Goal: Task Accomplishment & Management: Manage account settings

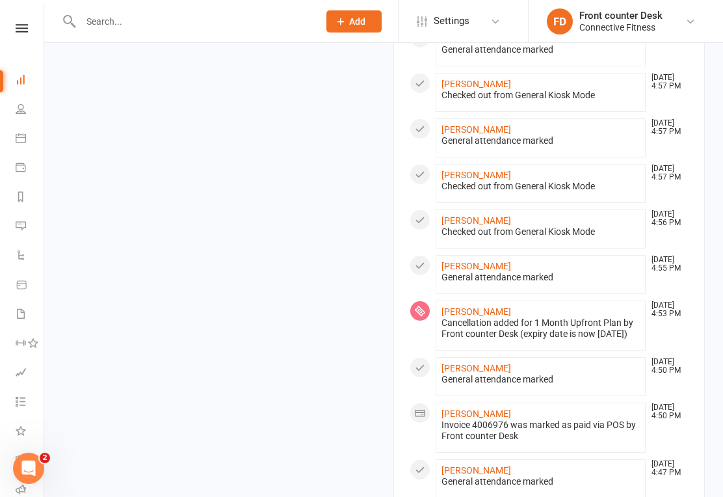
scroll to position [1010, 0]
click at [18, 26] on icon at bounding box center [22, 28] width 12 height 8
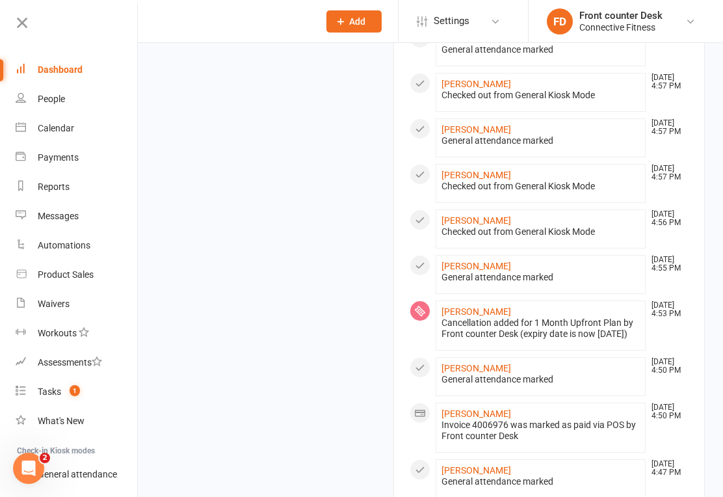
click at [39, 99] on div "People" at bounding box center [51, 99] width 27 height 10
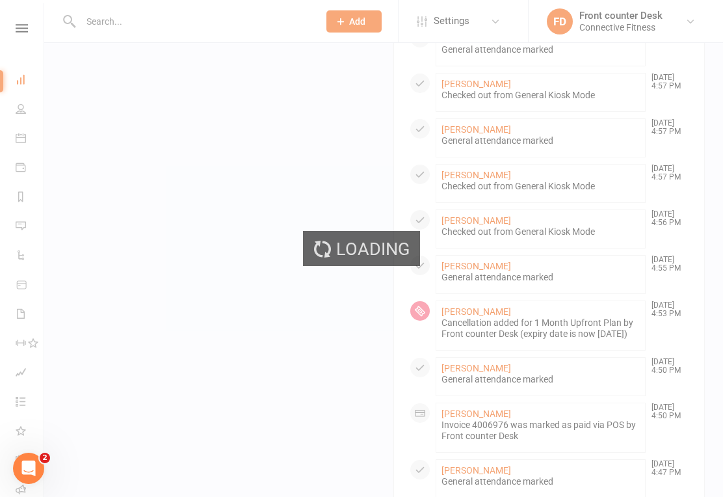
select select "100"
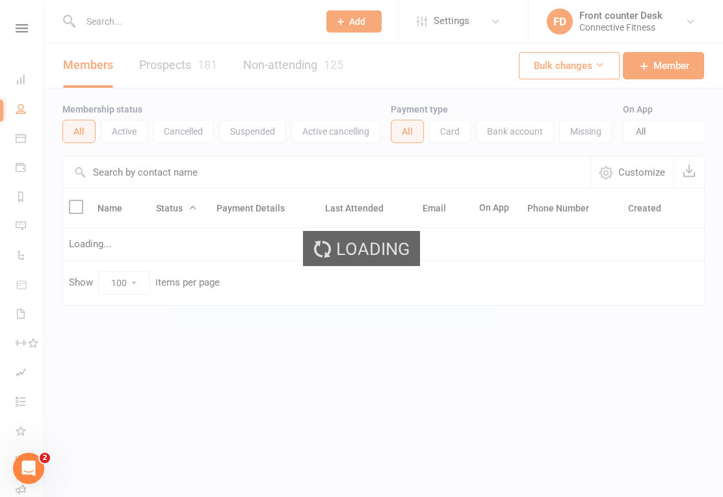
click at [116, 173] on input "text" at bounding box center [326, 172] width 527 height 31
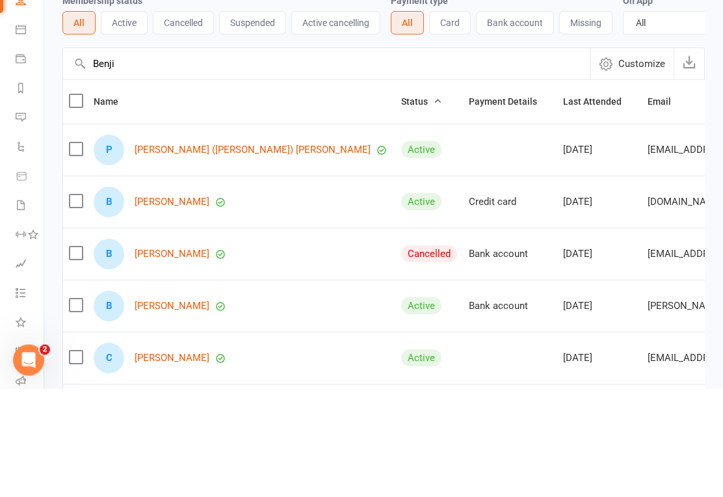
type input "Benji"
click at [166, 253] on link "[PERSON_NAME] ([PERSON_NAME]) [PERSON_NAME]" at bounding box center [253, 258] width 236 height 11
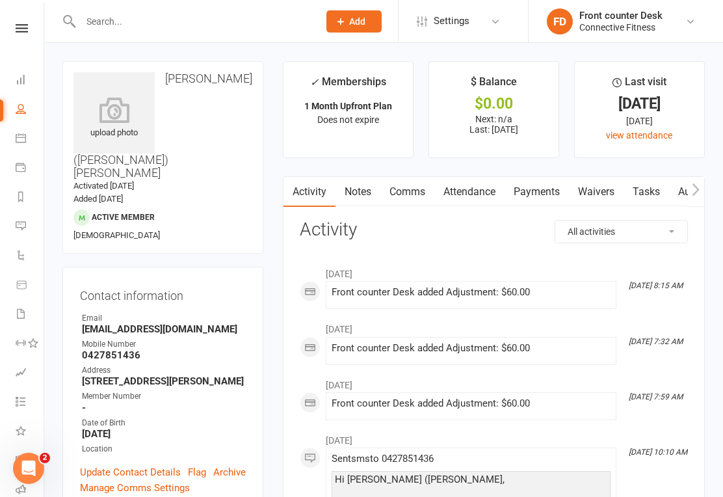
click at [541, 187] on link "Payments" at bounding box center [537, 192] width 64 height 30
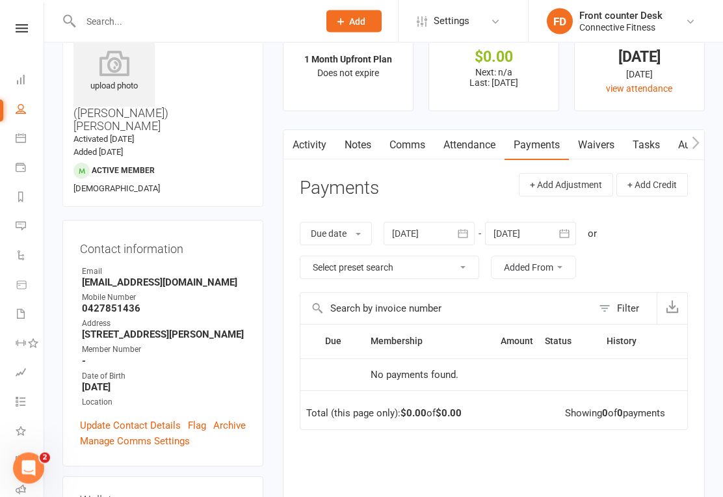
scroll to position [49, 0]
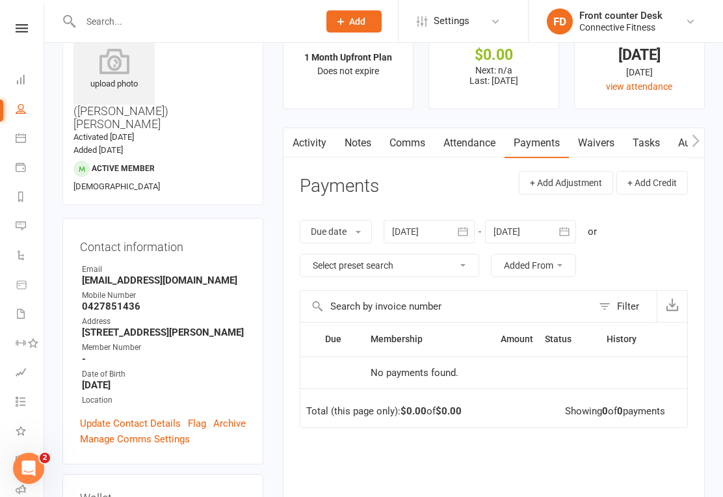
click at [475, 223] on button "button" at bounding box center [462, 231] width 23 height 23
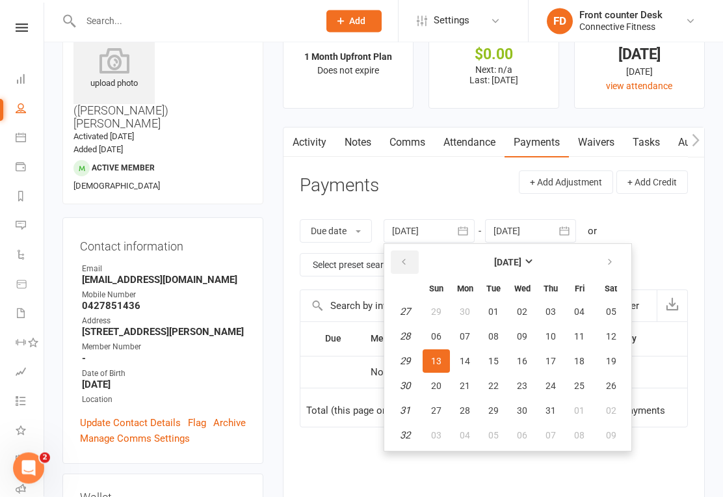
click at [406, 262] on icon "button" at bounding box center [403, 262] width 9 height 10
click at [403, 262] on icon "button" at bounding box center [403, 262] width 9 height 10
click at [402, 265] on icon "button" at bounding box center [403, 262] width 9 height 10
click at [404, 267] on button "button" at bounding box center [405, 262] width 28 height 23
click at [458, 341] on button "03" at bounding box center [464, 336] width 27 height 23
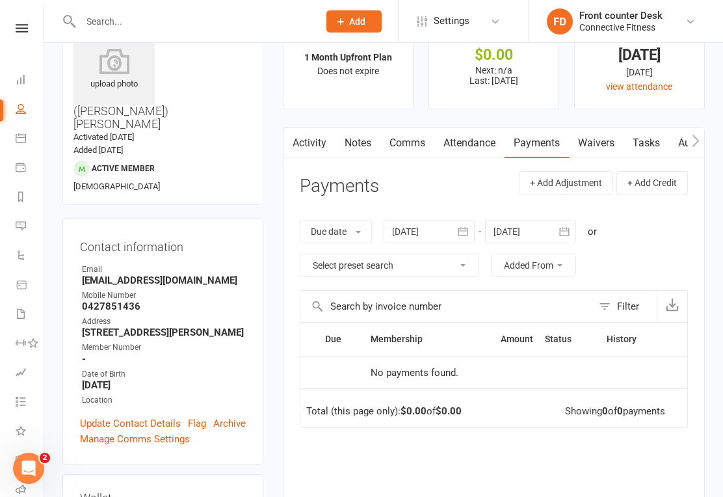
type input "[DATE]"
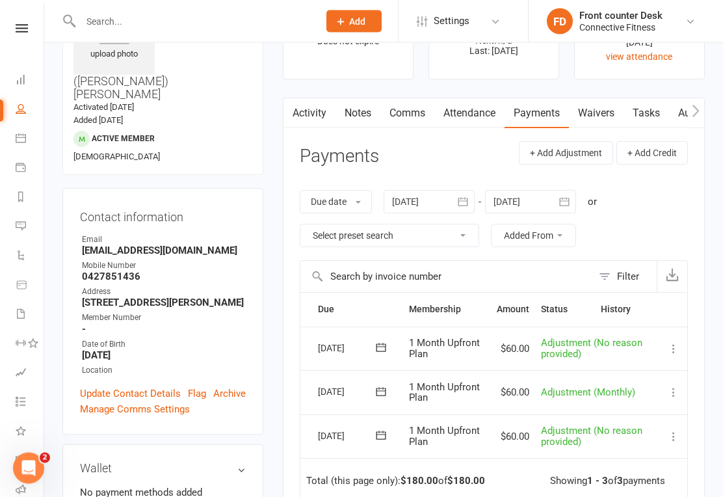
scroll to position [81, 0]
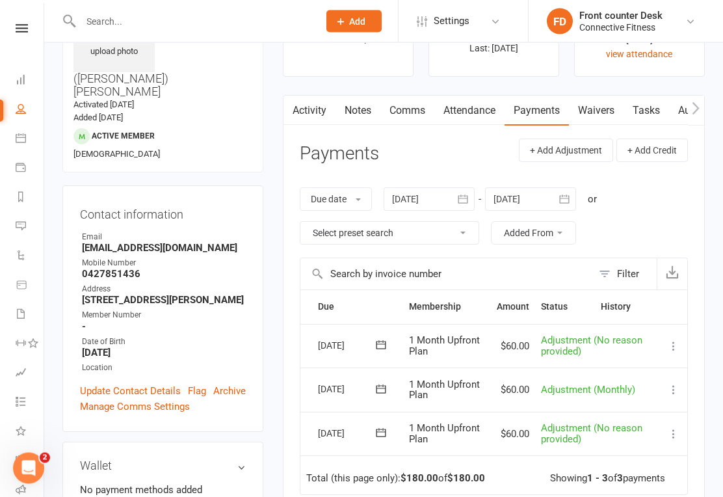
click at [577, 148] on button "+ Add Adjustment" at bounding box center [566, 150] width 94 height 23
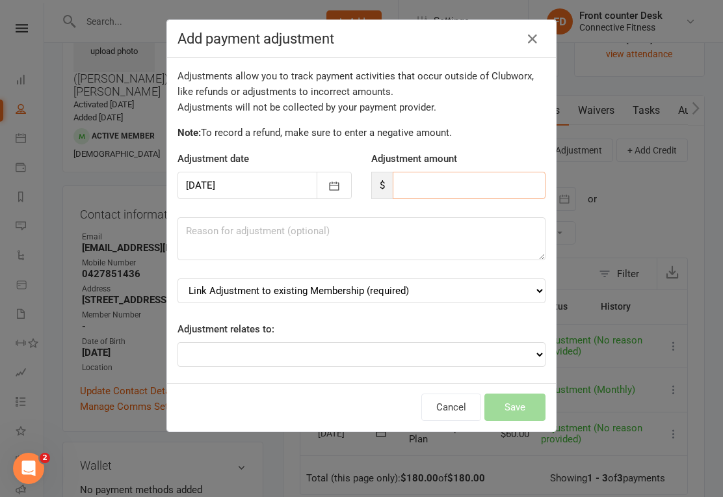
click at [492, 195] on input "number" at bounding box center [469, 185] width 153 height 27
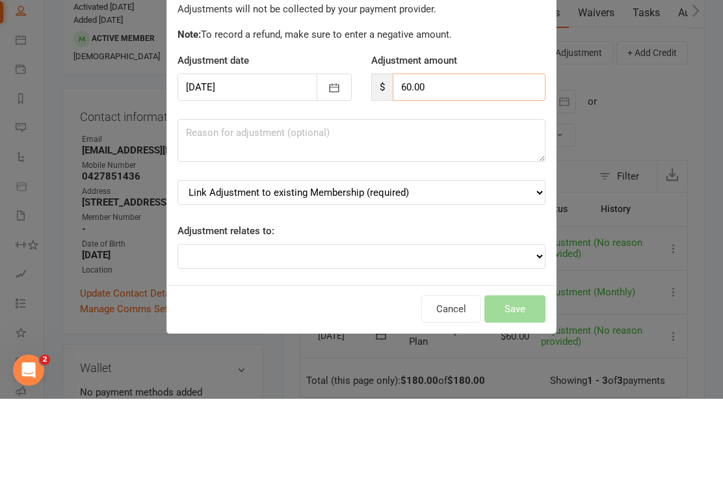
type input "60.00"
click at [432, 217] on textarea at bounding box center [361, 238] width 368 height 43
type textarea "Monthly Payment"
click at [471, 214] on div "Adjustments allow you to track payment activities that occur outside of Clubwor…" at bounding box center [361, 220] width 389 height 325
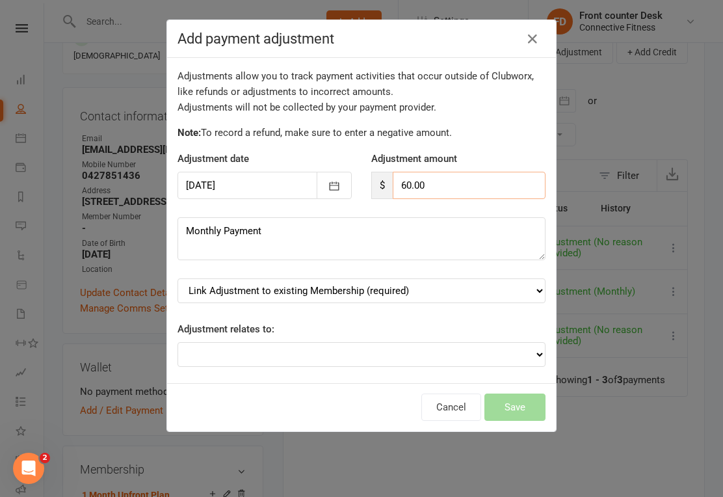
click at [489, 192] on input "60.00" at bounding box center [469, 185] width 153 height 27
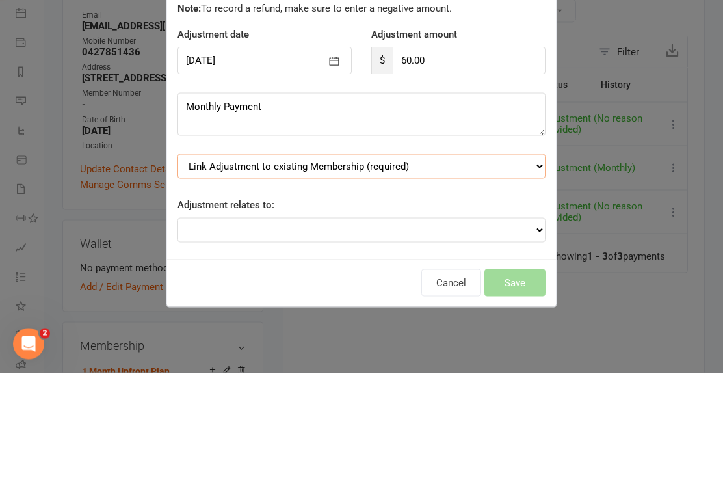
click at [488, 278] on select "Link Adjustment to existing Membership (required) 1 Month Upfront Plan (starts:…" at bounding box center [361, 290] width 368 height 25
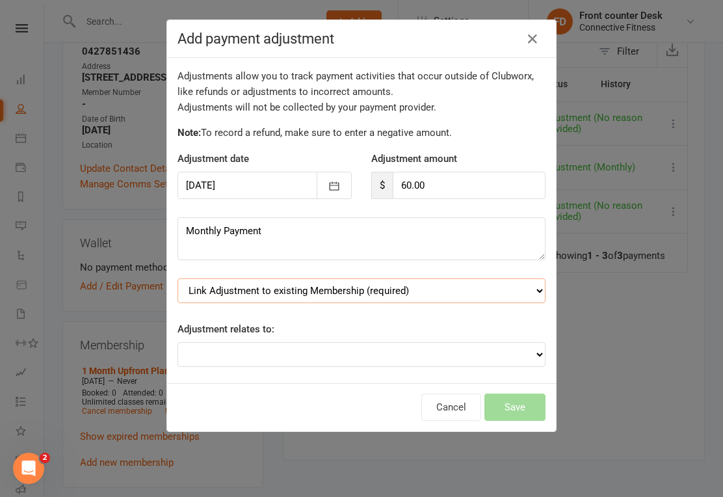
select select "0"
click at [435, 349] on select "Adjustment for an Autopayment Cash adjustment POS Sale adjustment Other adjustm…" at bounding box center [361, 354] width 368 height 25
select select "1"
click at [527, 406] on button "Save" at bounding box center [514, 406] width 61 height 27
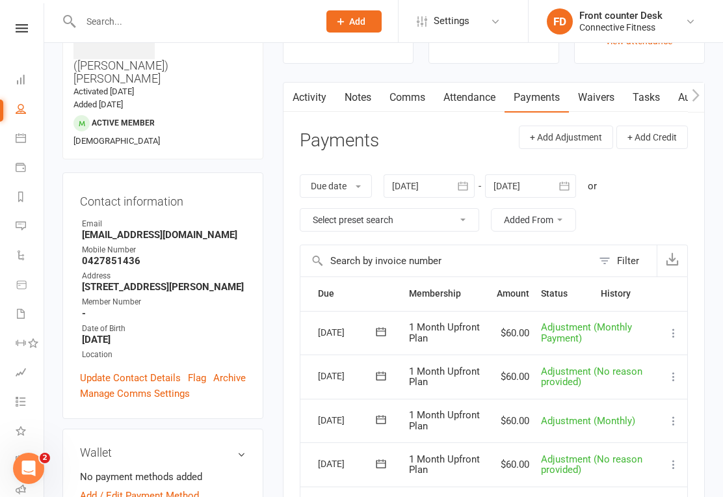
scroll to position [83, 0]
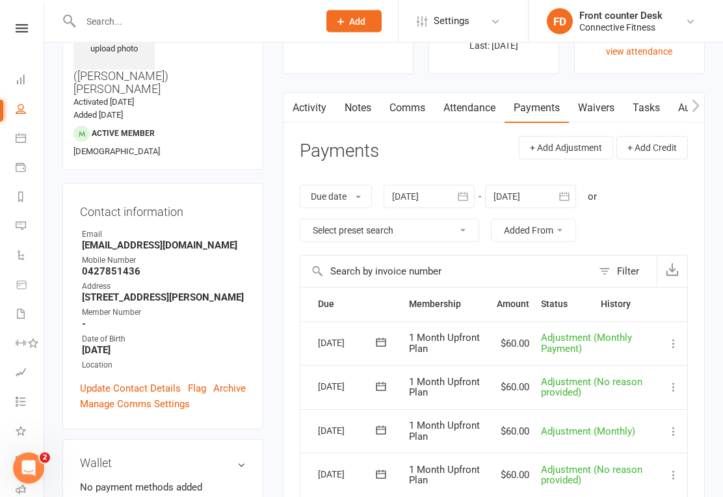
click at [517, 300] on th "Amount" at bounding box center [513, 304] width 44 height 33
click at [642, 101] on link "Tasks" at bounding box center [646, 109] width 46 height 30
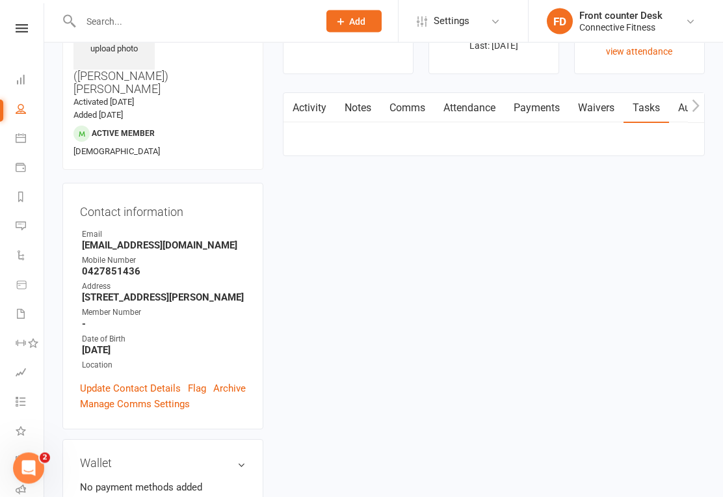
scroll to position [84, 0]
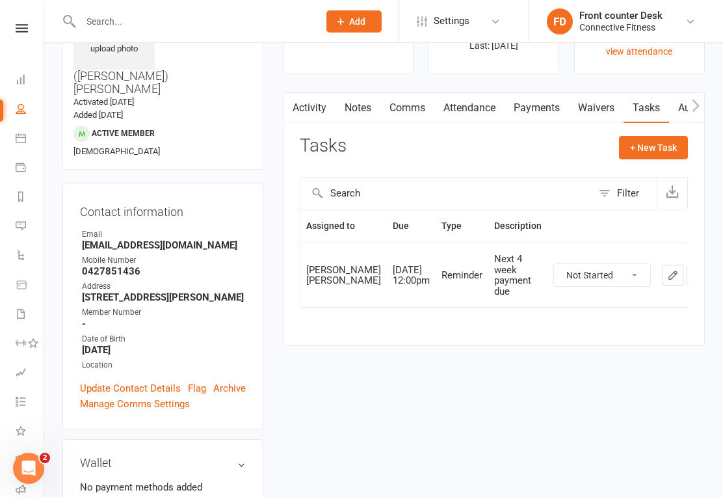
click at [667, 281] on icon "button" at bounding box center [673, 275] width 12 height 12
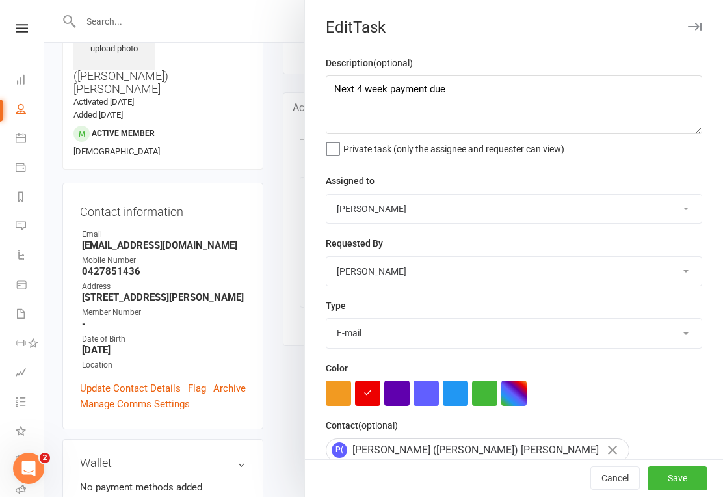
type textarea "Next 4 week payment due"
select select "43994"
select select "45139"
select select "19808"
type input "[DATE]"
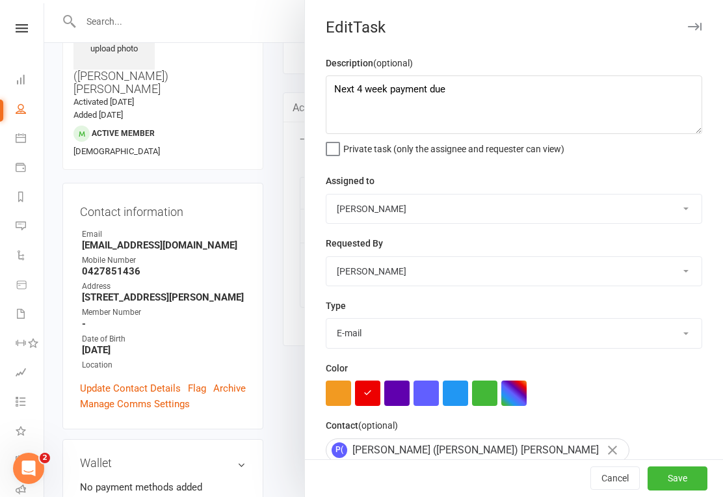
type input "12:00pm"
checkbox input "true"
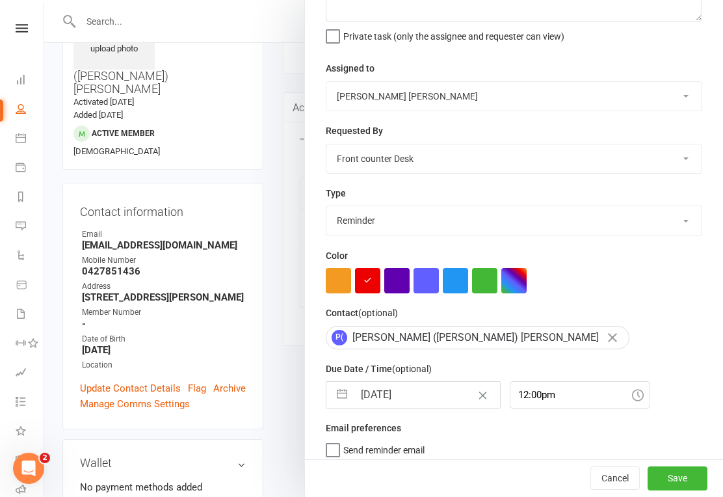
scroll to position [112, 0]
click at [334, 406] on button "button" at bounding box center [341, 395] width 23 height 26
select select "6"
select select "2025"
select select "7"
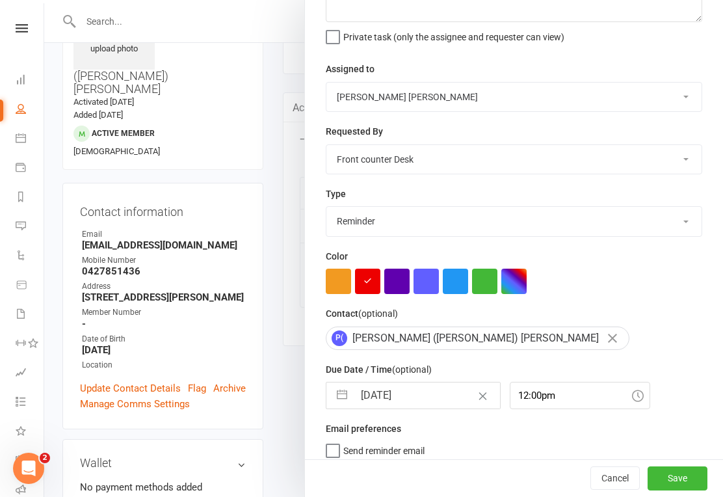
select select "2025"
select select "8"
select select "2025"
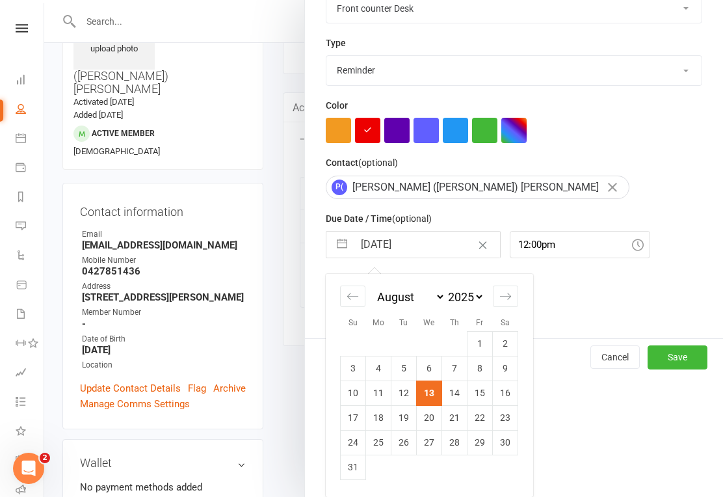
click at [507, 296] on icon "Move forward to switch to the next month." at bounding box center [505, 296] width 11 height 7
select select "9"
select select "2025"
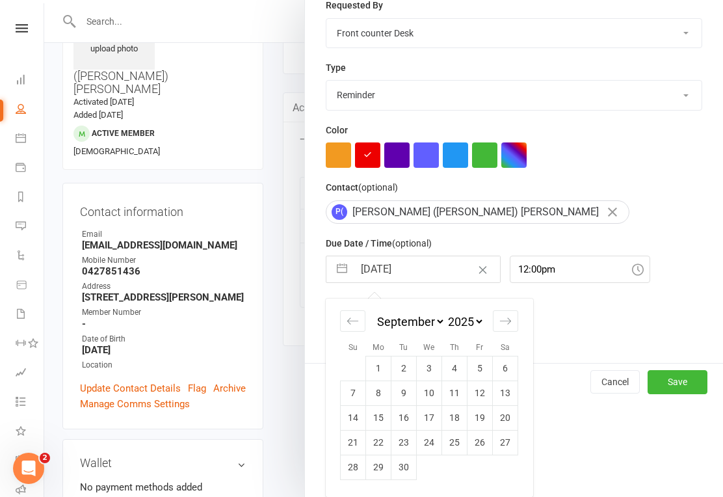
scroll to position [240, 0]
click at [481, 393] on td "12" at bounding box center [479, 392] width 25 height 25
type input "[DATE]"
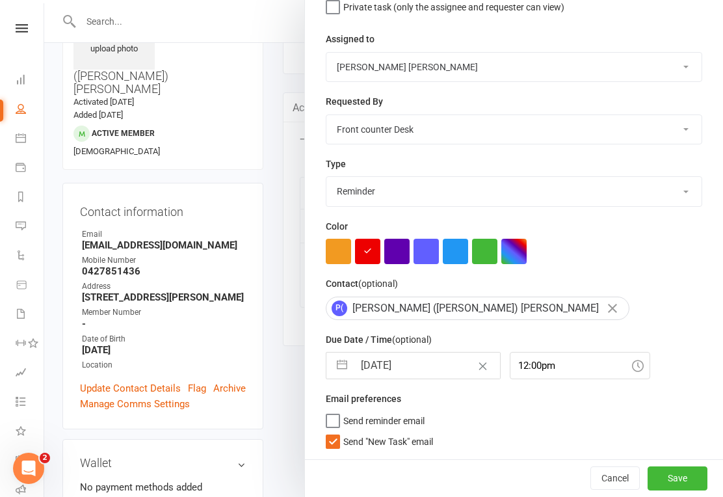
click at [687, 471] on button "Save" at bounding box center [678, 477] width 60 height 23
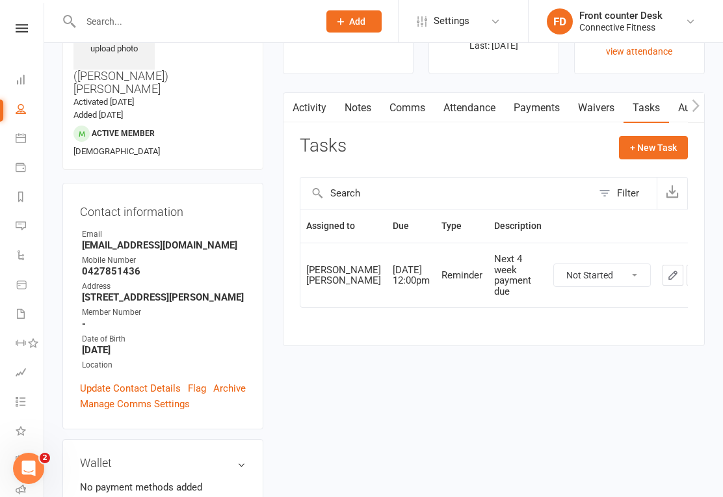
click at [17, 30] on icon at bounding box center [22, 28] width 12 height 8
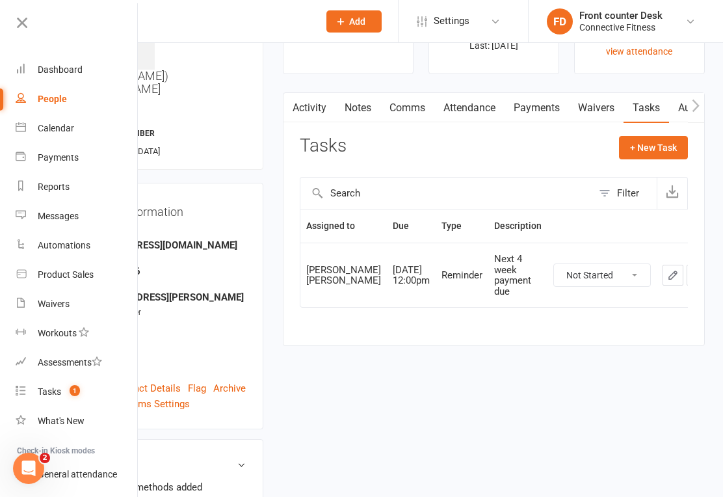
click at [40, 71] on div "Dashboard" at bounding box center [60, 69] width 45 height 10
